Goal: Navigation & Orientation: Find specific page/section

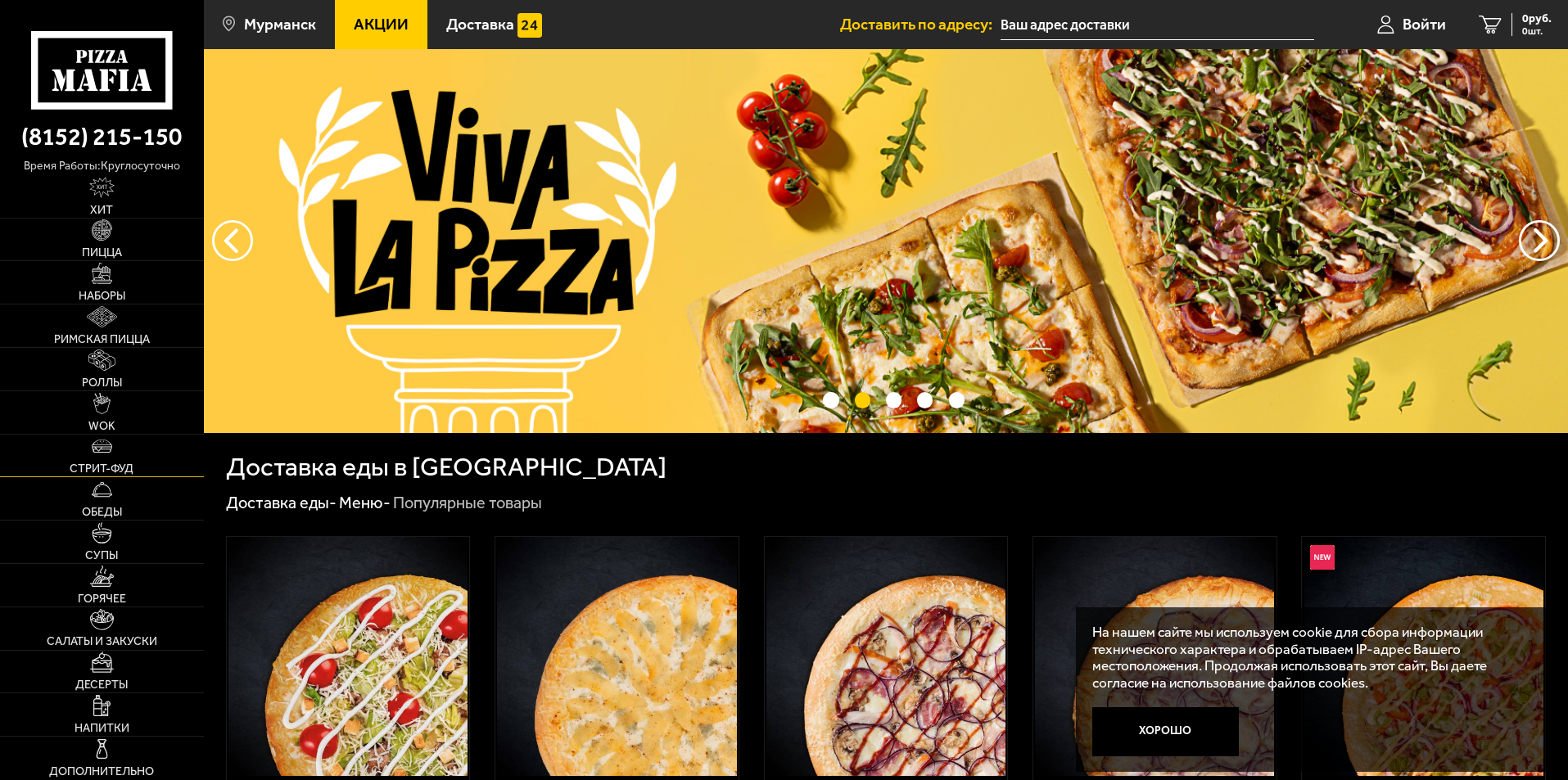
click at [123, 449] on link "Стрит-фуд" at bounding box center [102, 456] width 204 height 43
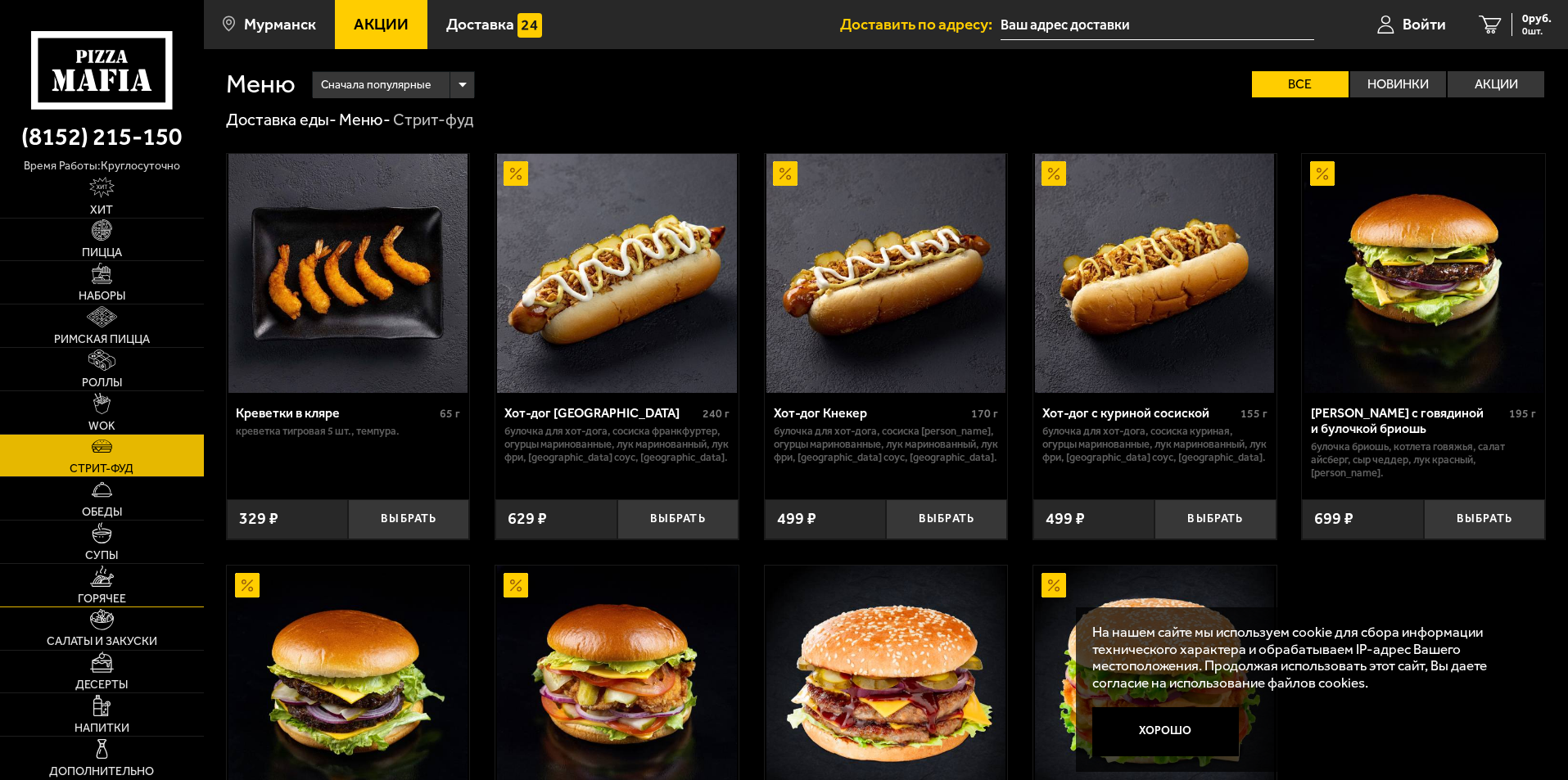
click at [104, 594] on span "Горячее" at bounding box center [102, 599] width 48 height 12
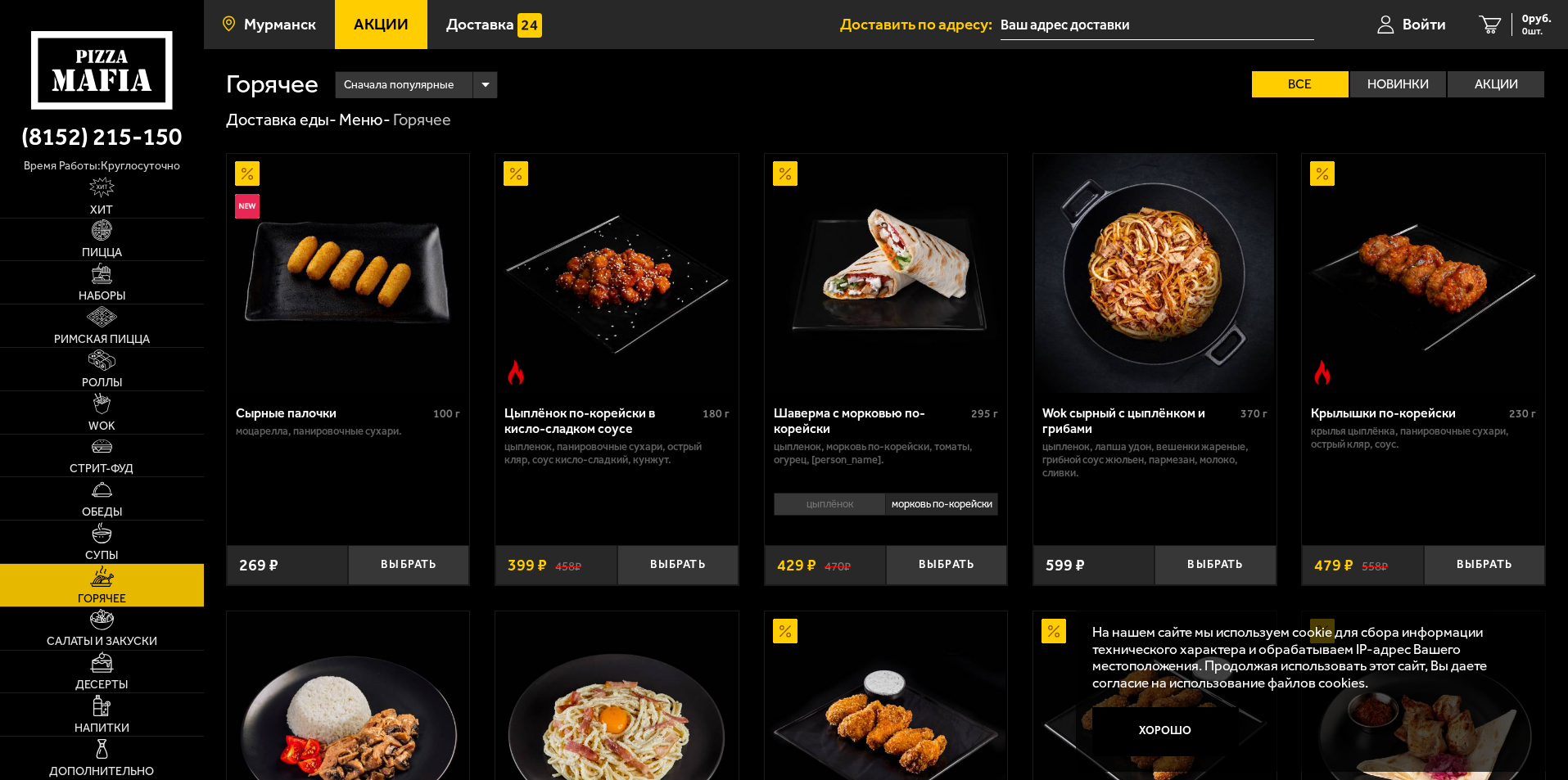
click at [292, 28] on span "Мурманск" at bounding box center [279, 23] width 72 height 15
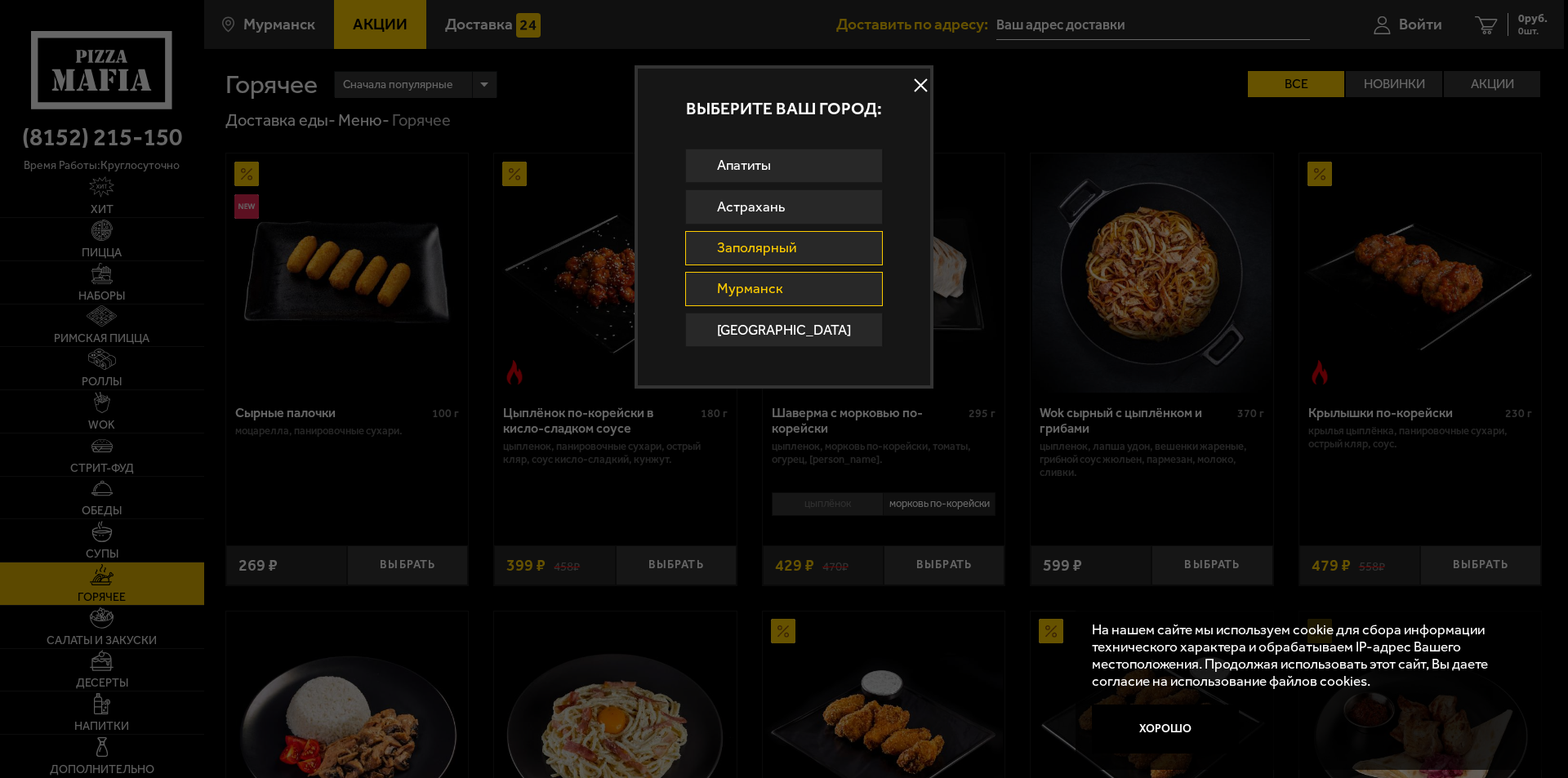
click at [784, 251] on link "Заполярный" at bounding box center [784, 248] width 199 height 35
